Goal: Information Seeking & Learning: Compare options

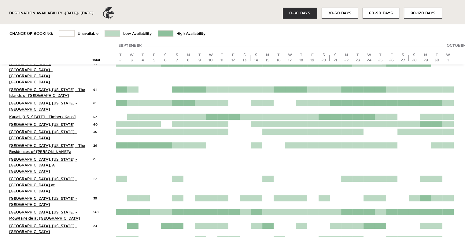
scroll to position [367, 0]
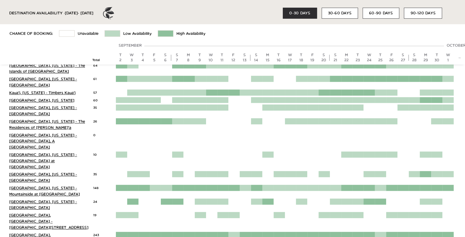
scroll to position [336, 0]
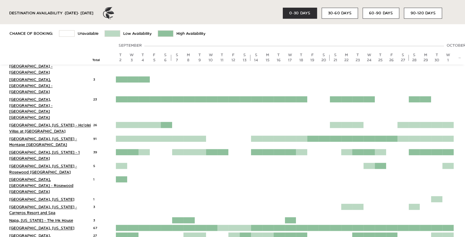
scroll to position [581, 0]
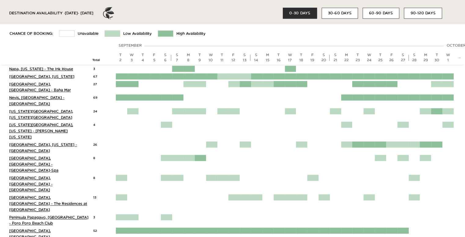
scroll to position [734, 0]
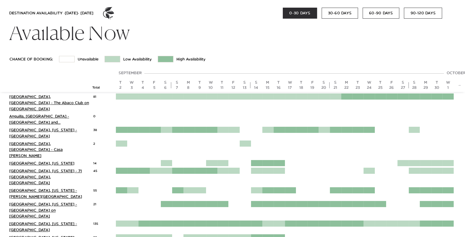
scroll to position [0, 0]
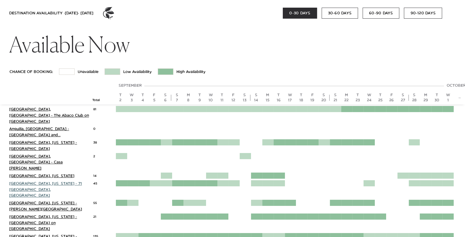
click at [71, 182] on link "[GEOGRAPHIC_DATA], [US_STATE] - 71 [GEOGRAPHIC_DATA], [GEOGRAPHIC_DATA]" at bounding box center [45, 190] width 73 height 16
